Goal: Transaction & Acquisition: Purchase product/service

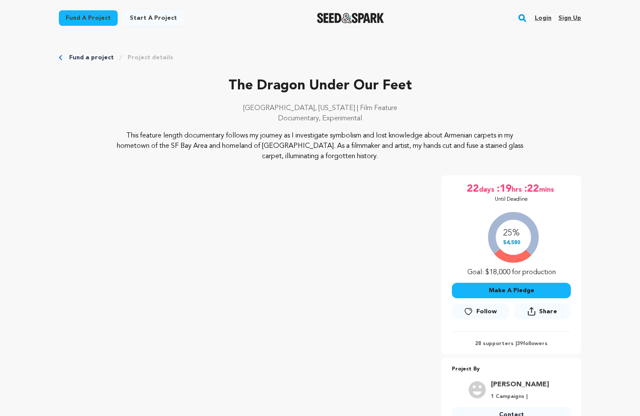
click at [545, 18] on link "Login" at bounding box center [543, 18] width 17 height 14
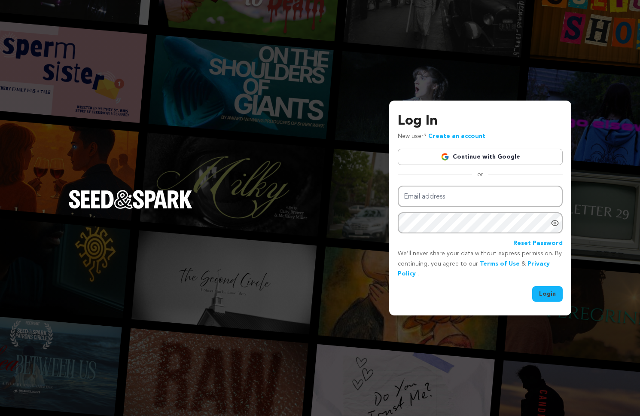
click at [487, 162] on link "Continue with Google" at bounding box center [480, 157] width 165 height 16
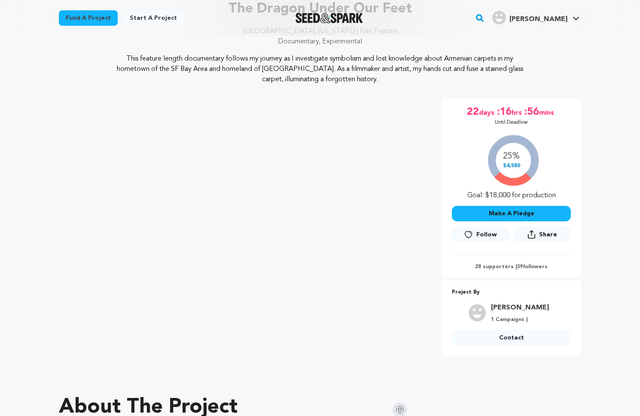
scroll to position [140, 0]
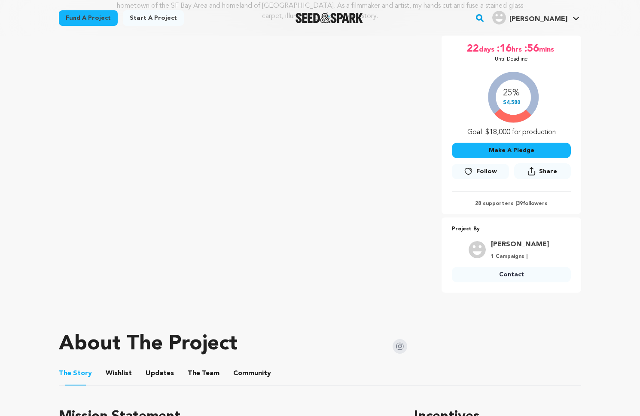
click at [530, 146] on button "Make A Pledge" at bounding box center [511, 150] width 119 height 15
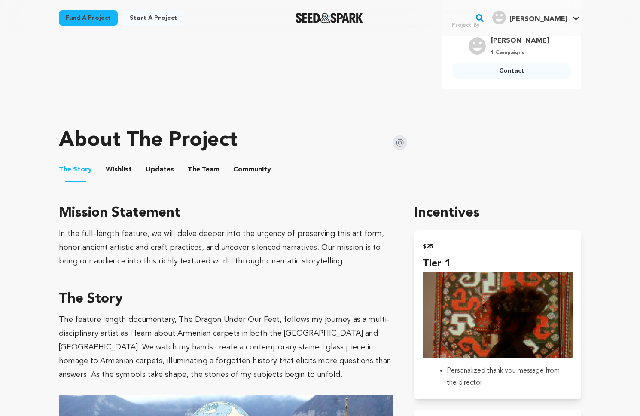
scroll to position [420, 0]
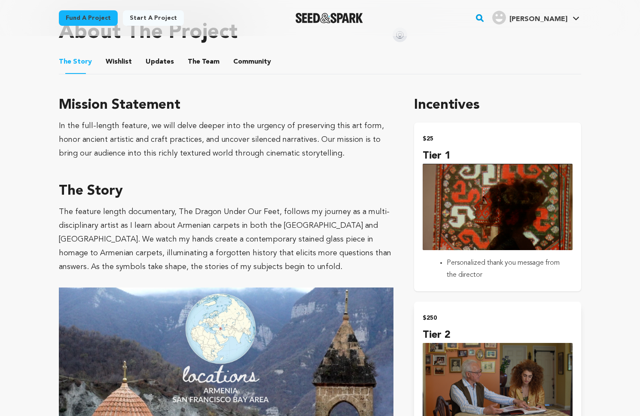
click at [446, 201] on img "submit" at bounding box center [498, 207] width 150 height 86
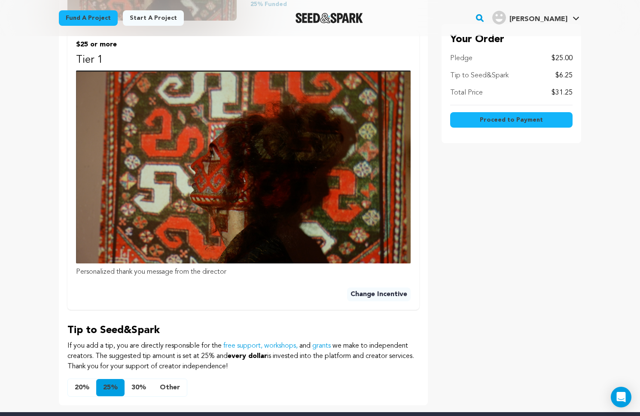
scroll to position [426, 0]
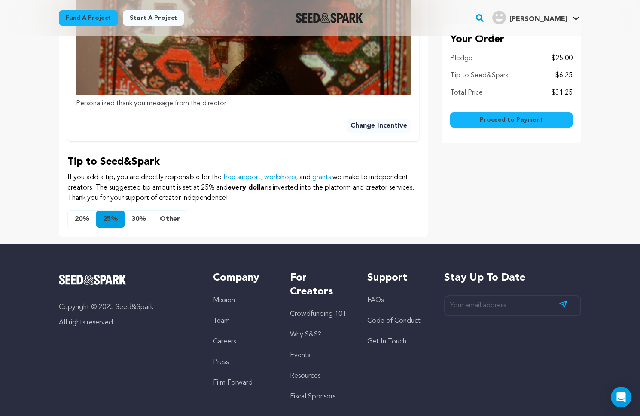
click at [165, 217] on button "Other" at bounding box center [170, 218] width 34 height 17
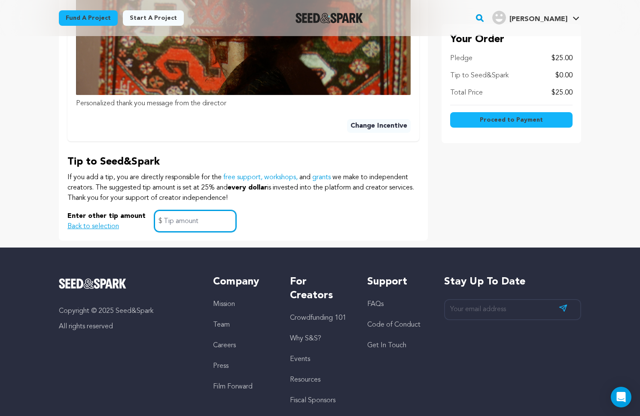
click at [187, 222] on input "text" at bounding box center [195, 221] width 82 height 22
type input "1"
click at [292, 202] on p "If you add a tip, you are directly responsible for the free support, workshops,…" at bounding box center [243, 187] width 352 height 31
click at [488, 124] on button "Proceed to Payment" at bounding box center [511, 119] width 122 height 15
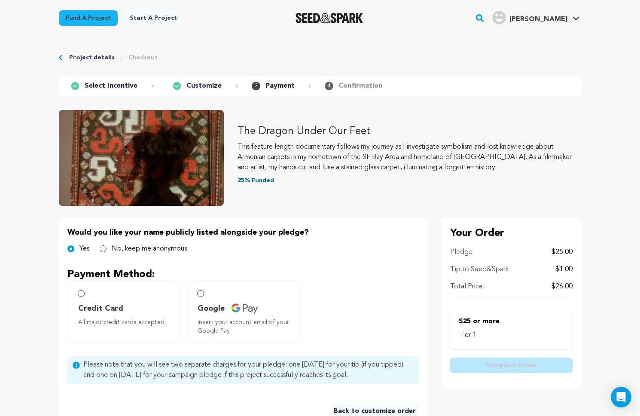
scroll to position [122, 0]
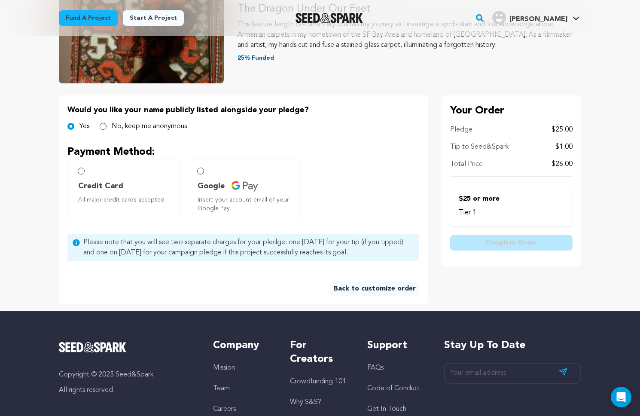
click at [108, 194] on span "Credit Card All major credit cards accepted." at bounding box center [125, 192] width 94 height 24
radio input "true"
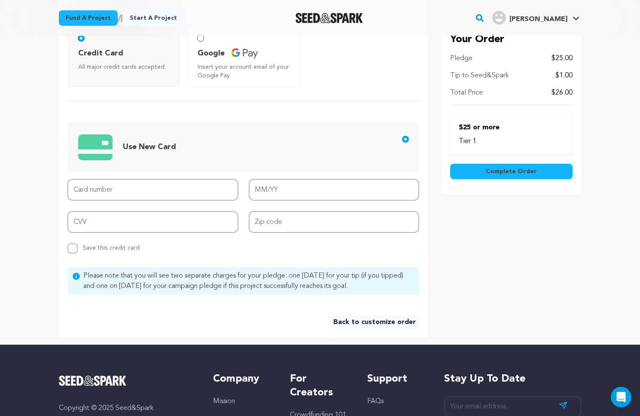
scroll to position [247, 0]
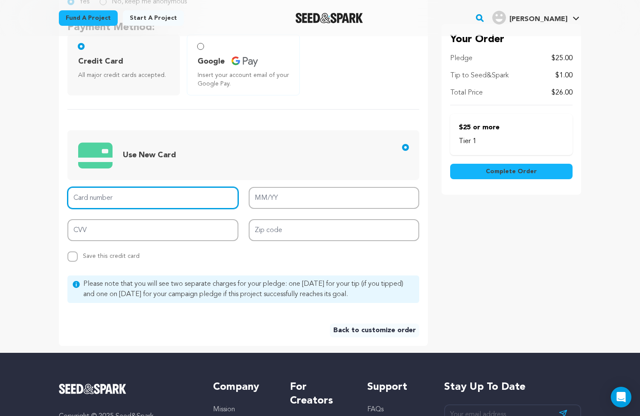
click at [146, 206] on input "Card number" at bounding box center [152, 198] width 171 height 22
type input "4147 2025 2325 8695"
type input "12/26"
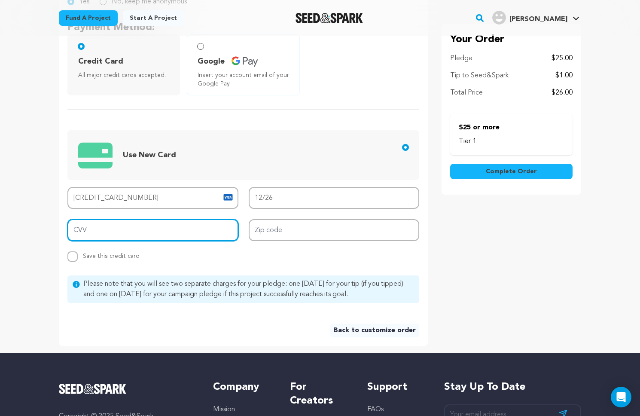
click at [143, 231] on input "CVV" at bounding box center [152, 230] width 171 height 22
type input "638"
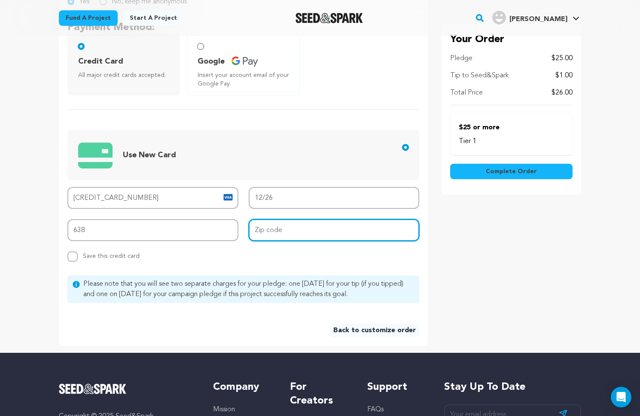
click at [272, 231] on input "Zip code" at bounding box center [334, 230] width 171 height 22
type input "94121"
click at [447, 249] on div "Your Order Pledge $25.00 Tip to Seed&Spark $1.00 Total Price $26.00 Tier 1 Comp…" at bounding box center [511, 158] width 140 height 374
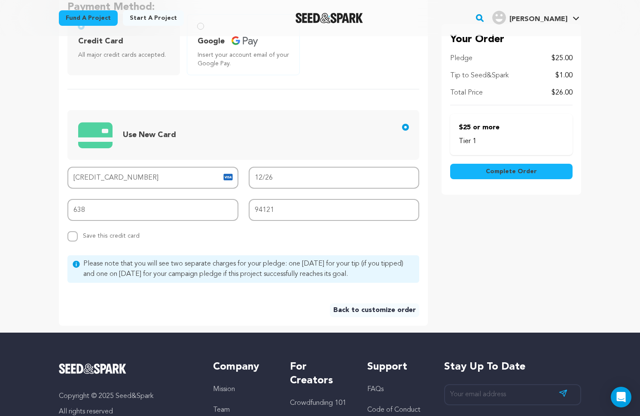
scroll to position [0, 0]
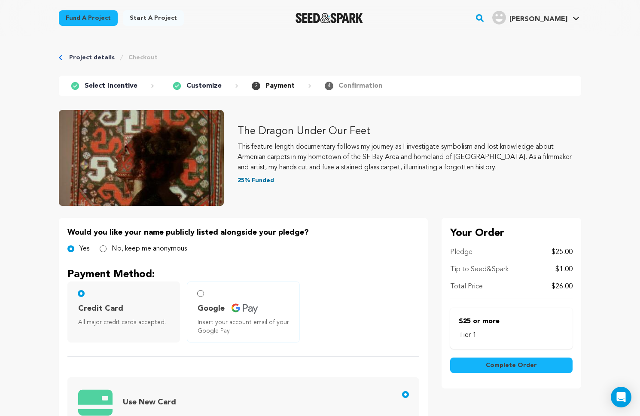
click at [506, 360] on button "Complete Order" at bounding box center [511, 364] width 122 height 15
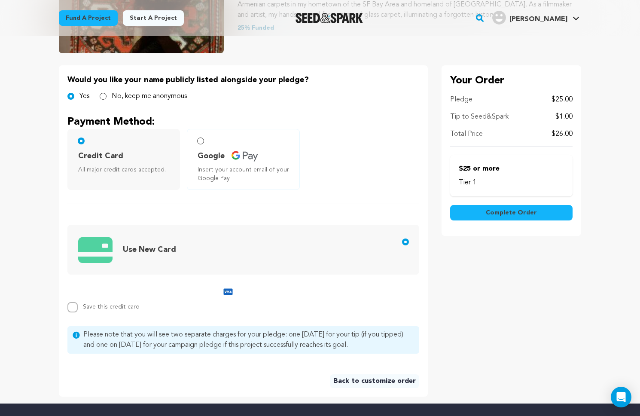
scroll to position [185, 0]
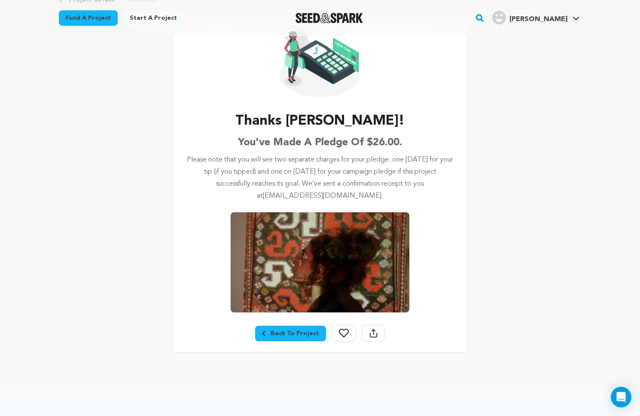
scroll to position [55, 0]
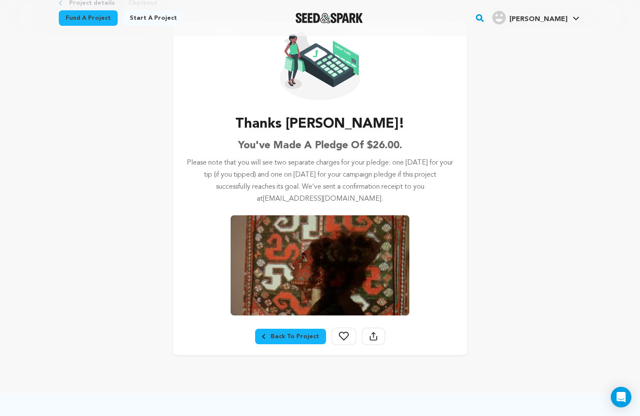
click at [296, 331] on link "Back To Project" at bounding box center [290, 335] width 71 height 15
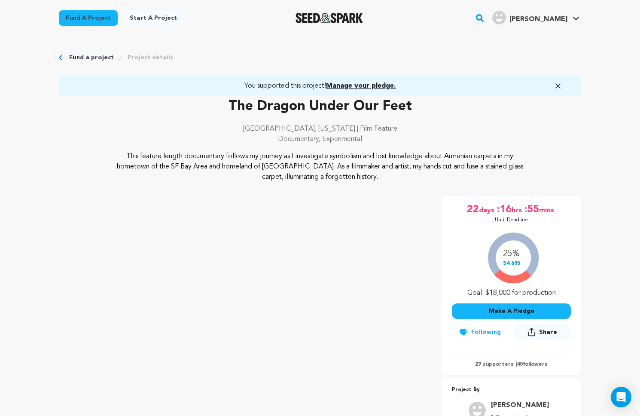
scroll to position [326, 0]
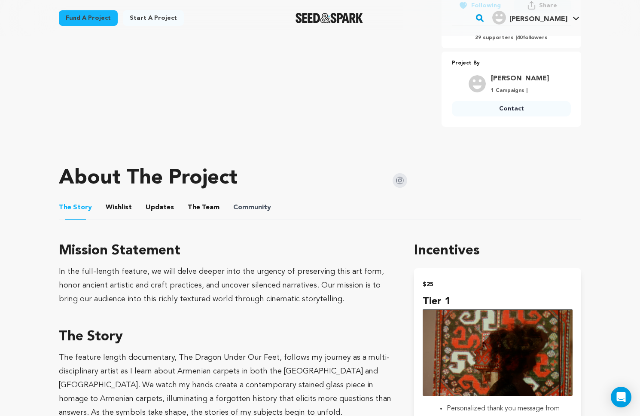
click at [235, 206] on span "Community" at bounding box center [252, 207] width 38 height 10
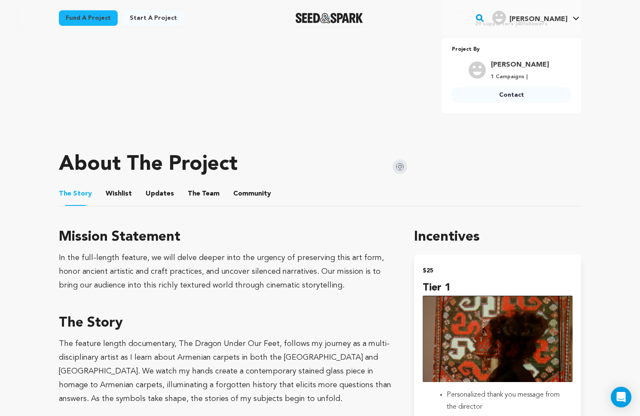
scroll to position [359, 0]
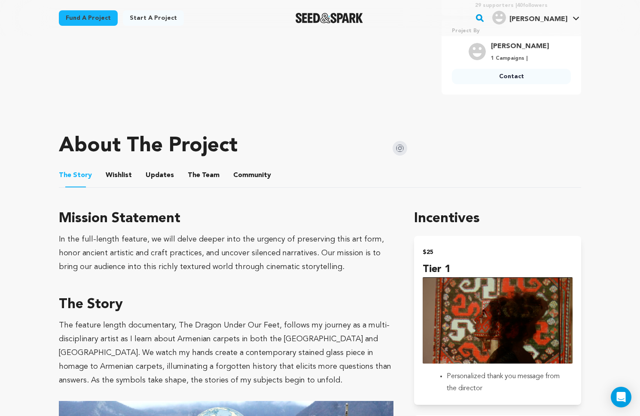
click at [249, 175] on button "Community" at bounding box center [252, 177] width 21 height 21
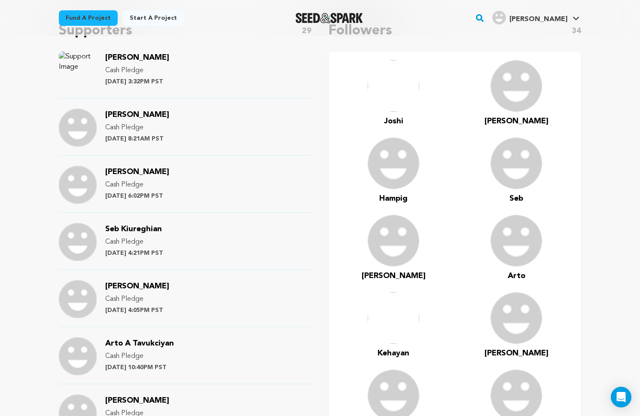
scroll to position [546, 0]
click at [230, 73] on div "Joshi Meera Cash Pledge Wednesday August 20th at 3:32PM PST" at bounding box center [185, 75] width 252 height 47
click at [133, 67] on p "Cash Pledge" at bounding box center [137, 71] width 64 height 10
click at [139, 57] on span "[PERSON_NAME]" at bounding box center [137, 58] width 64 height 8
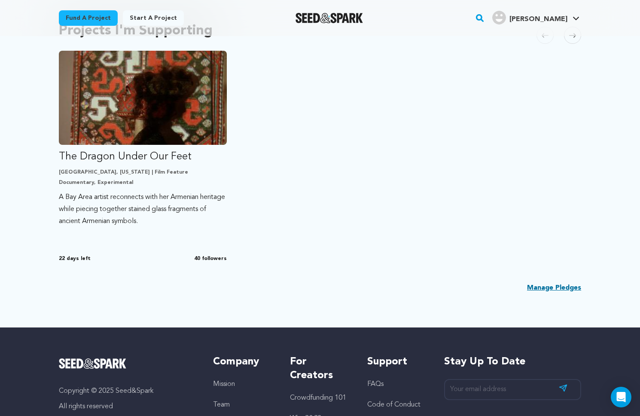
scroll to position [240, 0]
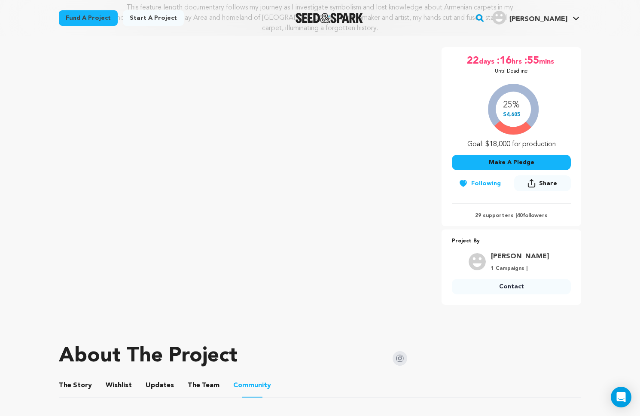
scroll to position [234, 0]
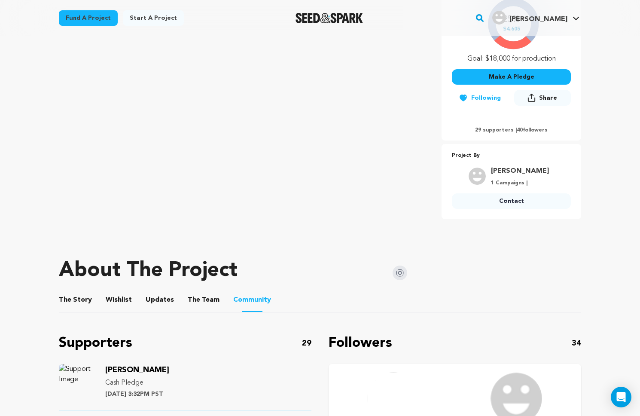
click at [196, 300] on button "The Team" at bounding box center [203, 301] width 21 height 21
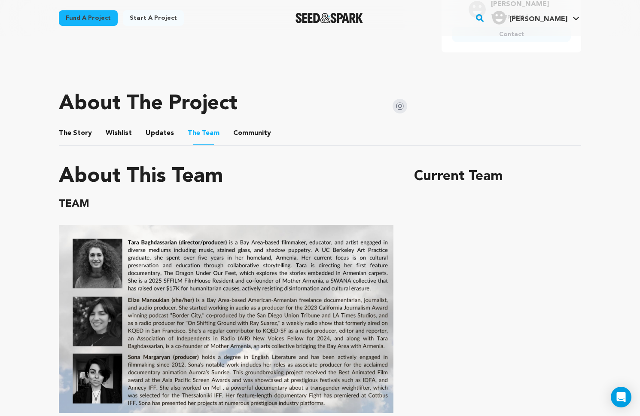
scroll to position [400, 0]
click at [161, 283] on img at bounding box center [226, 319] width 335 height 188
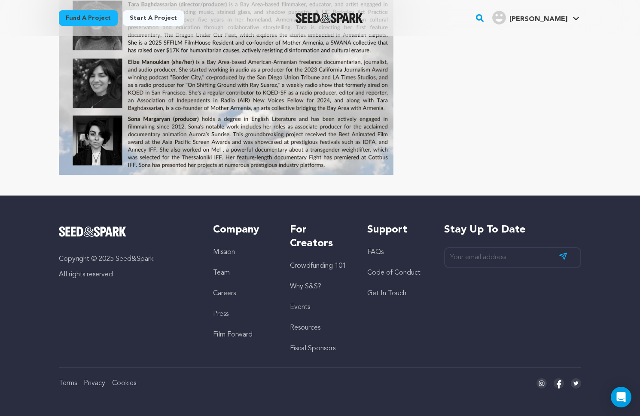
scroll to position [426, 0]
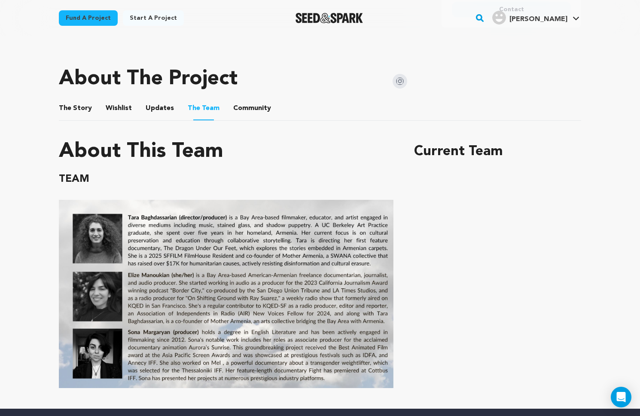
click at [155, 113] on button "Updates" at bounding box center [159, 110] width 21 height 21
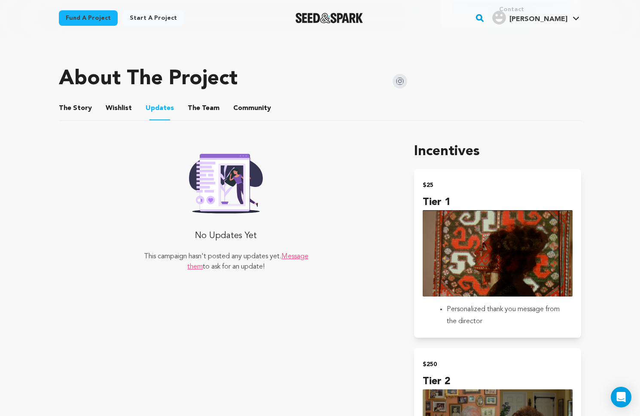
click at [180, 110] on ul "The Story The Story Wishlist Wishlist Updates Updates The Team The Team Communi…" at bounding box center [320, 108] width 522 height 24
click at [188, 110] on span "The" at bounding box center [194, 108] width 12 height 10
click at [209, 109] on button "The Team" at bounding box center [203, 110] width 21 height 21
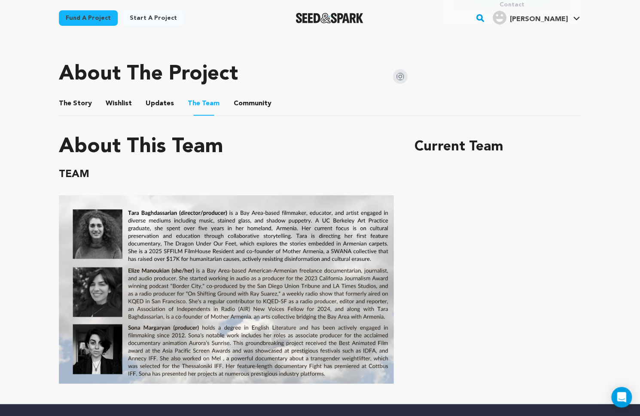
scroll to position [431, 0]
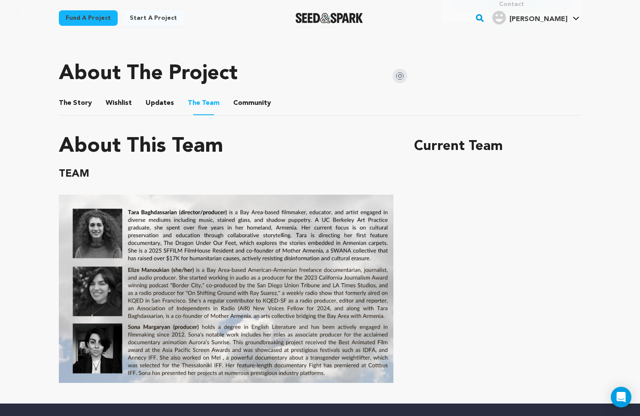
click at [155, 99] on button "Updates" at bounding box center [159, 104] width 21 height 21
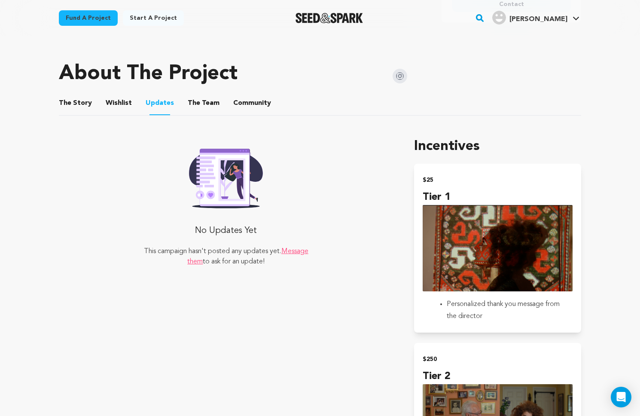
click at [131, 102] on ul "The Story The Story Wishlist Wishlist Updates Updates The Team The Team Communi…" at bounding box center [320, 103] width 522 height 24
click at [120, 102] on button "Wishlist" at bounding box center [119, 104] width 21 height 21
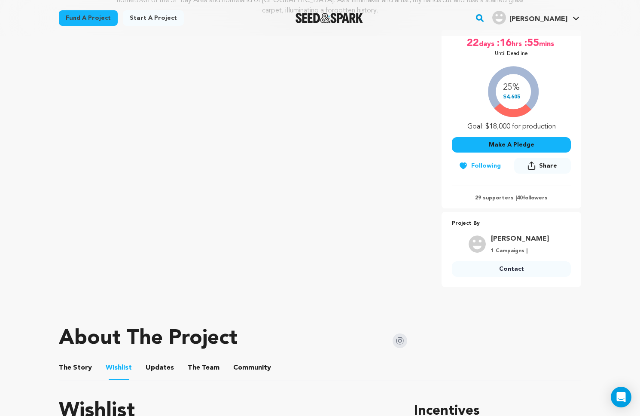
scroll to position [199, 0]
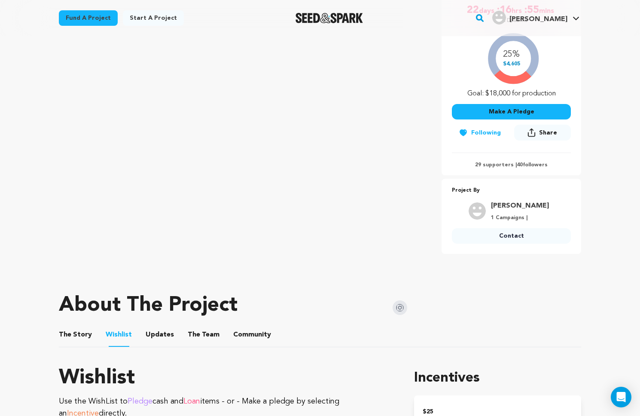
click at [77, 341] on button "The Story" at bounding box center [75, 336] width 21 height 21
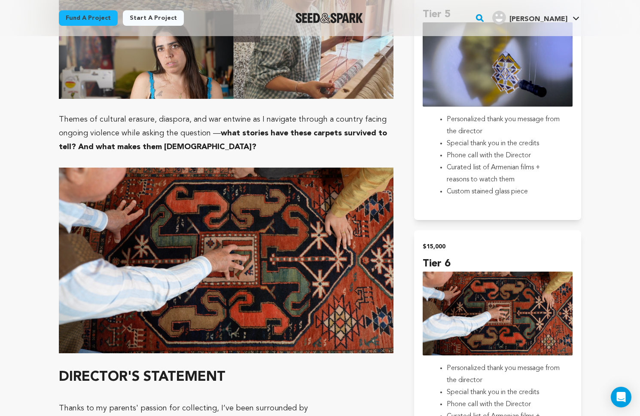
scroll to position [1446, 0]
